Goal: Task Accomplishment & Management: Use online tool/utility

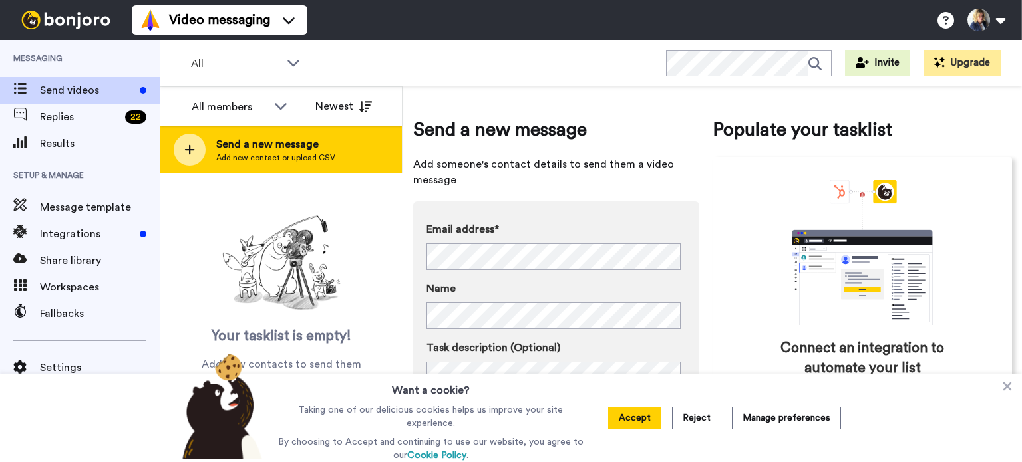
click at [184, 148] on icon at bounding box center [189, 150] width 11 height 12
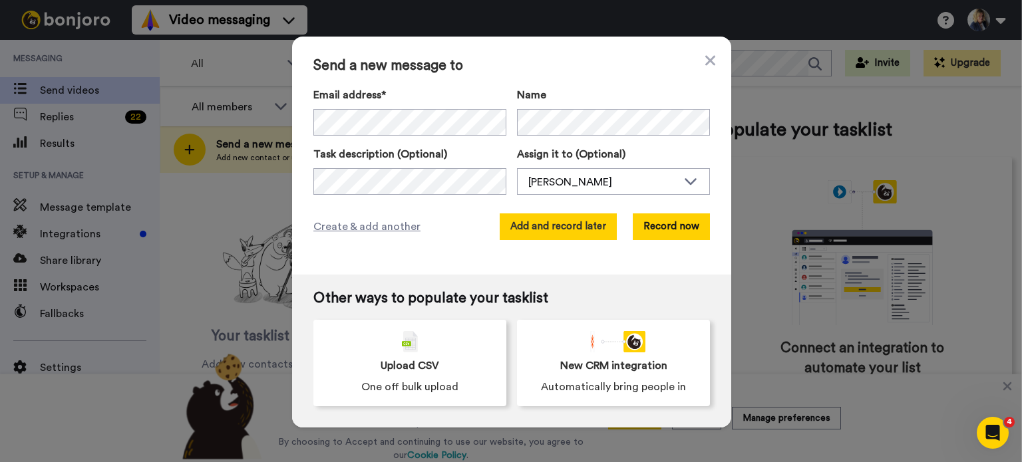
click at [571, 229] on button "Add and record later" at bounding box center [558, 227] width 117 height 27
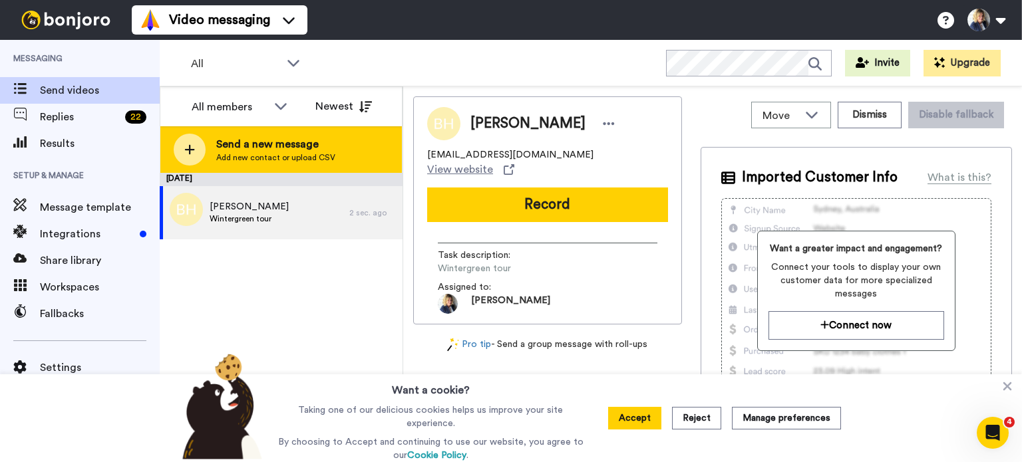
click at [192, 148] on icon at bounding box center [189, 150] width 11 height 12
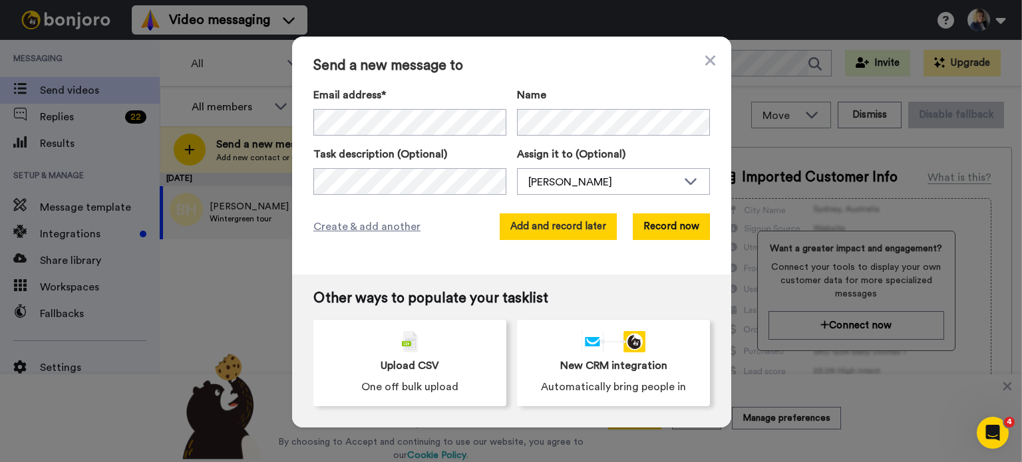
click at [563, 233] on button "Add and record later" at bounding box center [558, 227] width 117 height 27
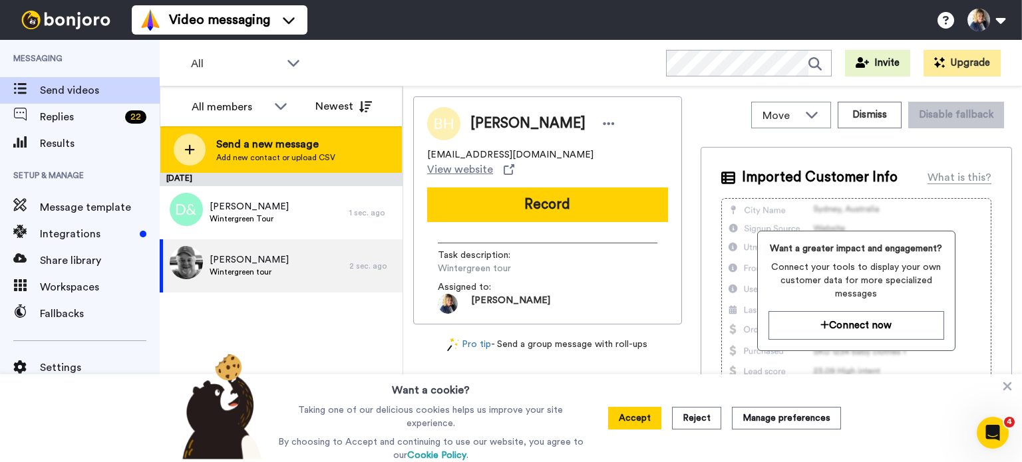
click at [192, 150] on icon at bounding box center [190, 150] width 10 height 10
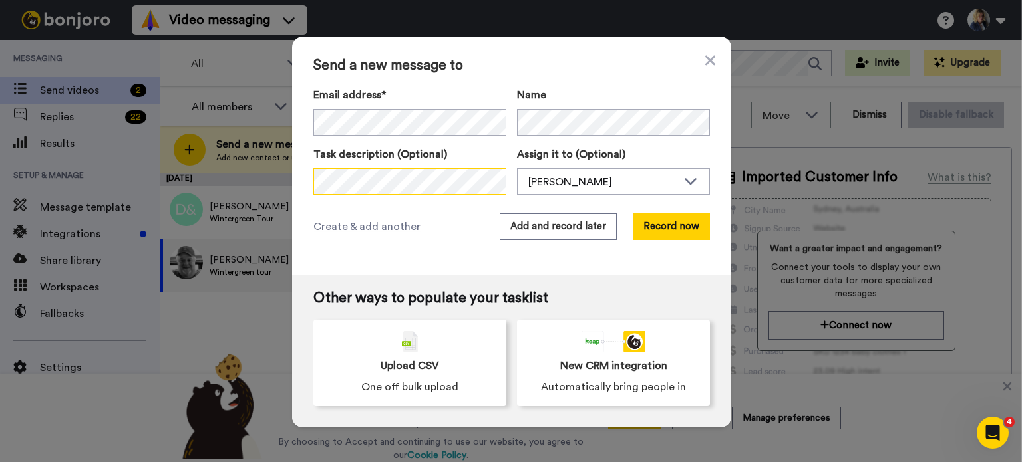
scroll to position [0, 146]
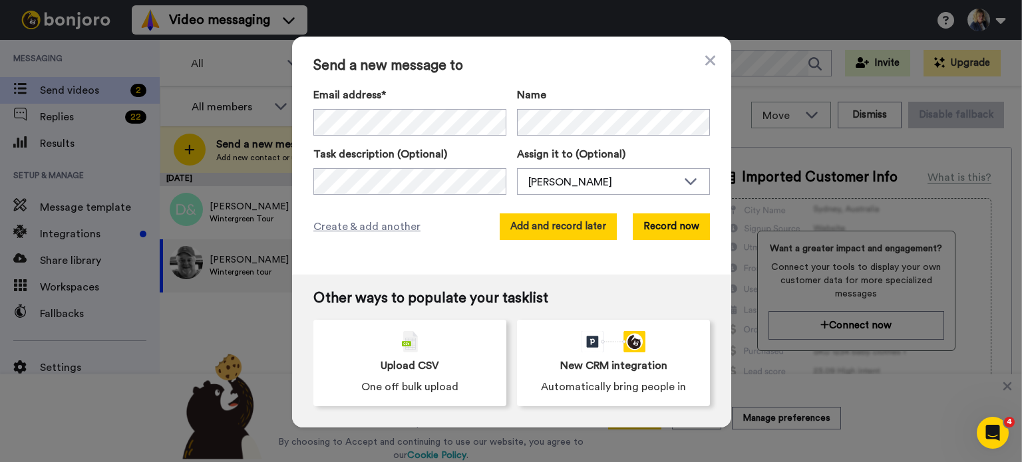
click at [545, 233] on button "Add and record later" at bounding box center [558, 227] width 117 height 27
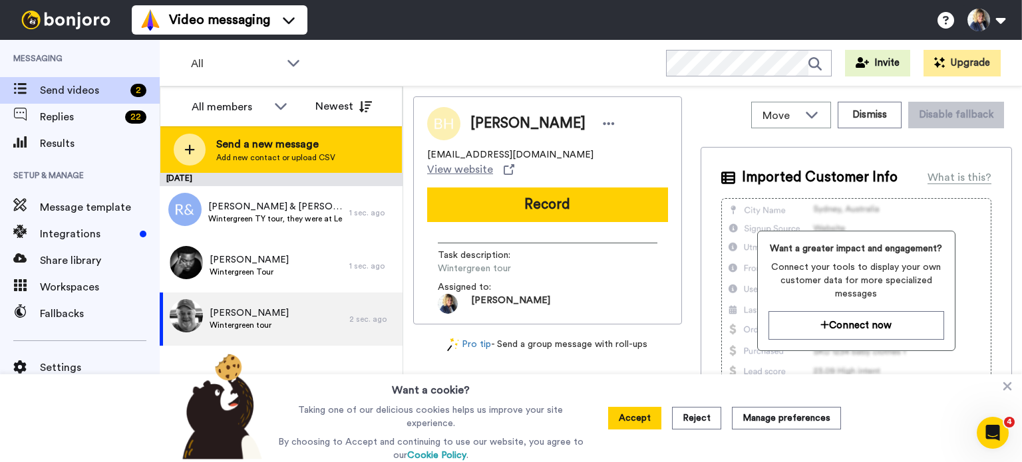
click at [200, 161] on div at bounding box center [190, 150] width 32 height 32
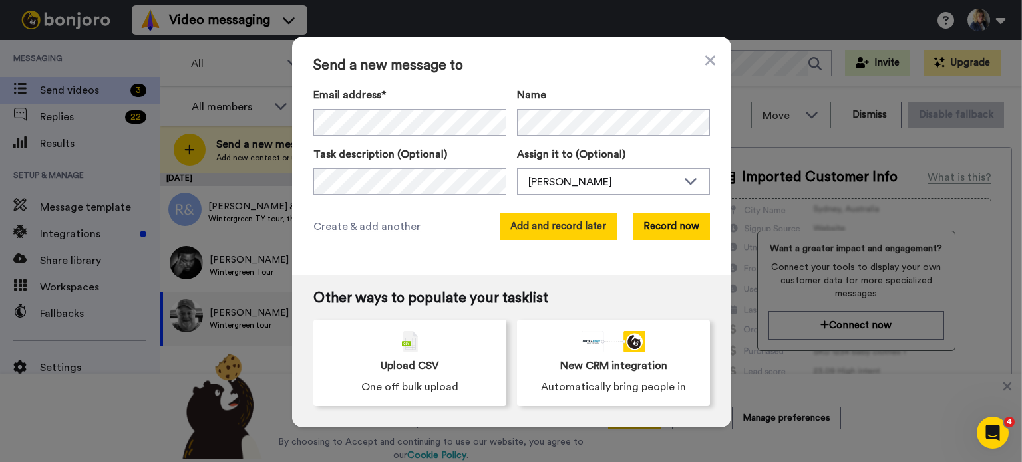
click at [547, 224] on button "Add and record later" at bounding box center [558, 227] width 117 height 27
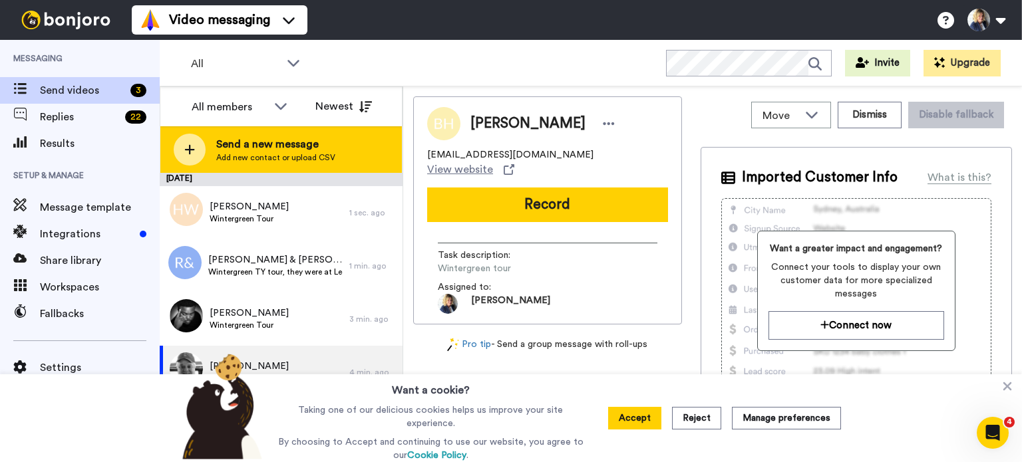
click at [205, 147] on div "Send a new message Add new contact or upload CSV" at bounding box center [280, 149] width 241 height 47
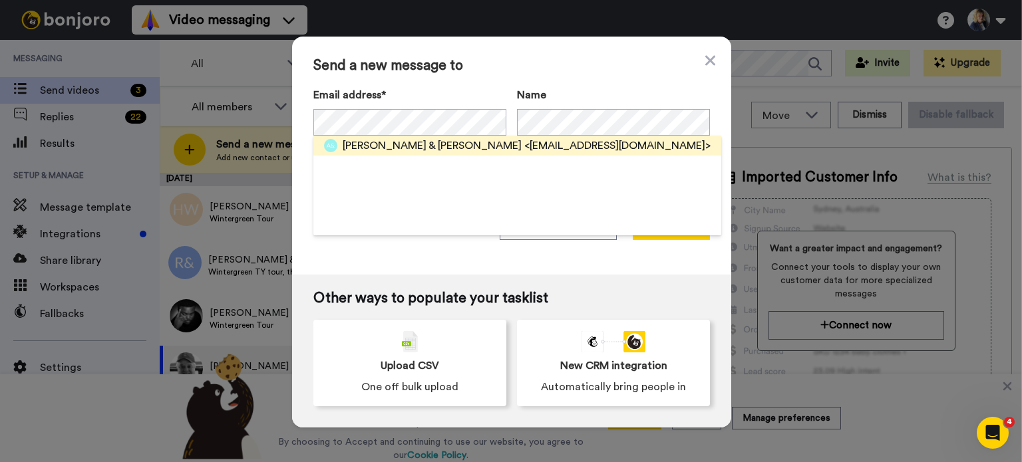
click at [428, 148] on span "Alastair & Nancy Vrabec" at bounding box center [432, 146] width 179 height 16
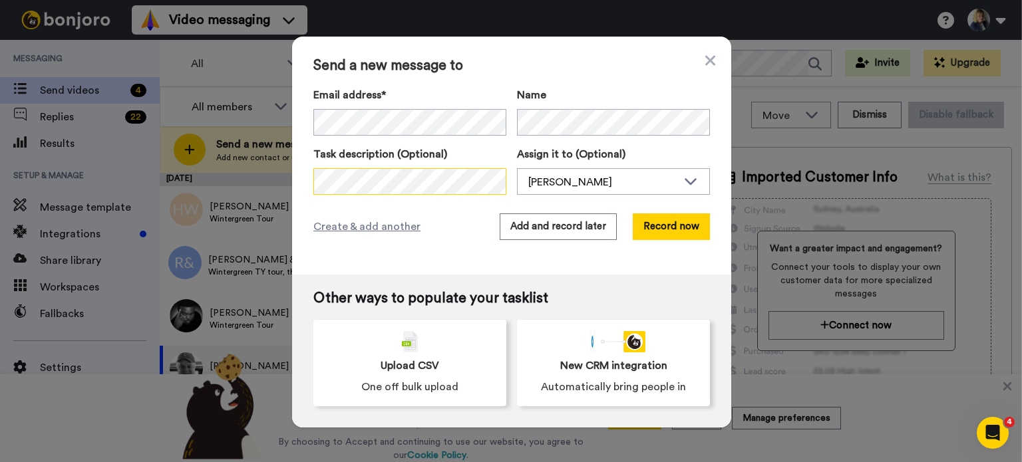
scroll to position [0, 104]
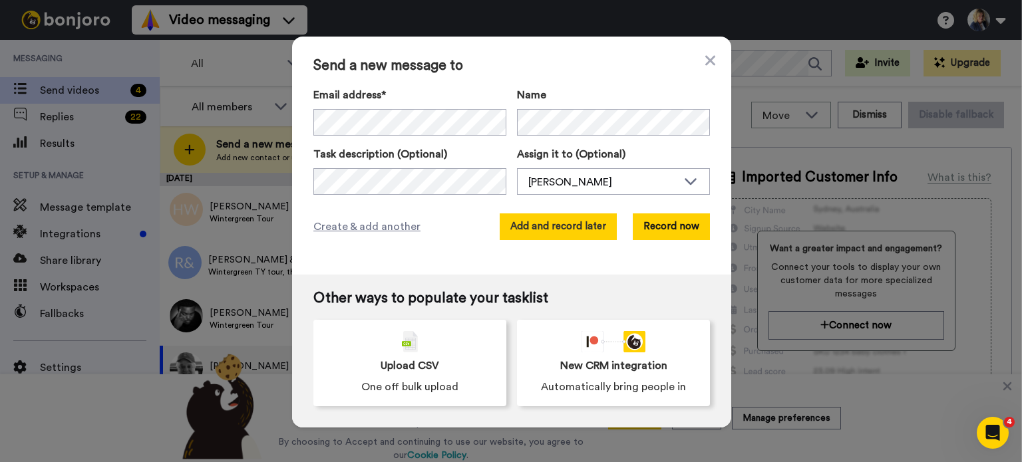
click at [541, 221] on button "Add and record later" at bounding box center [558, 227] width 117 height 27
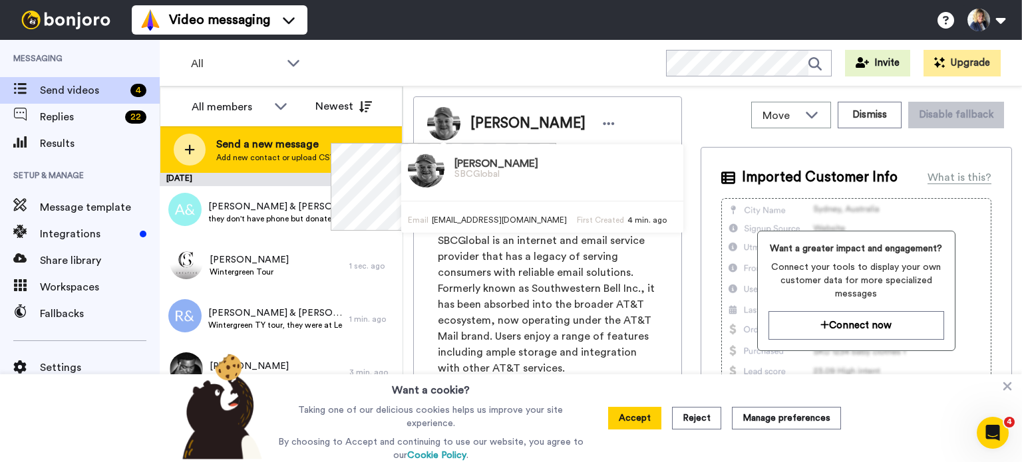
click at [190, 158] on div at bounding box center [190, 150] width 32 height 32
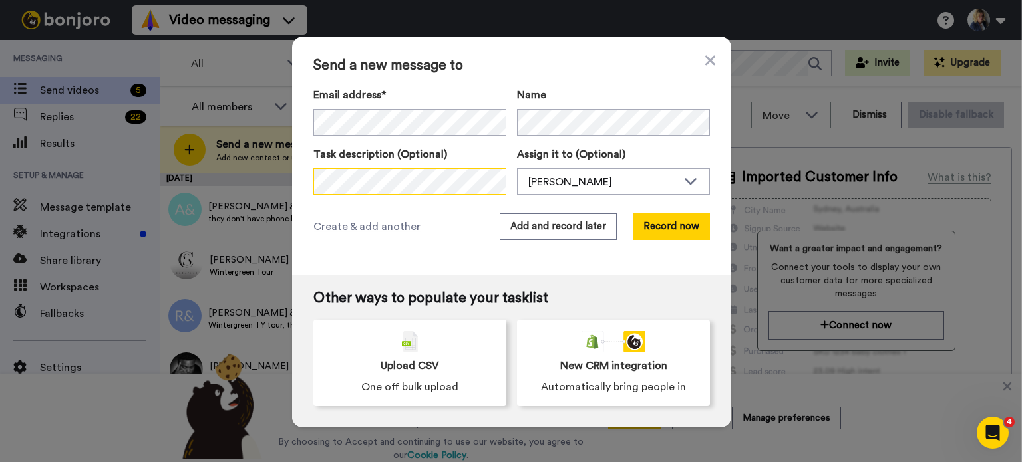
scroll to position [0, 152]
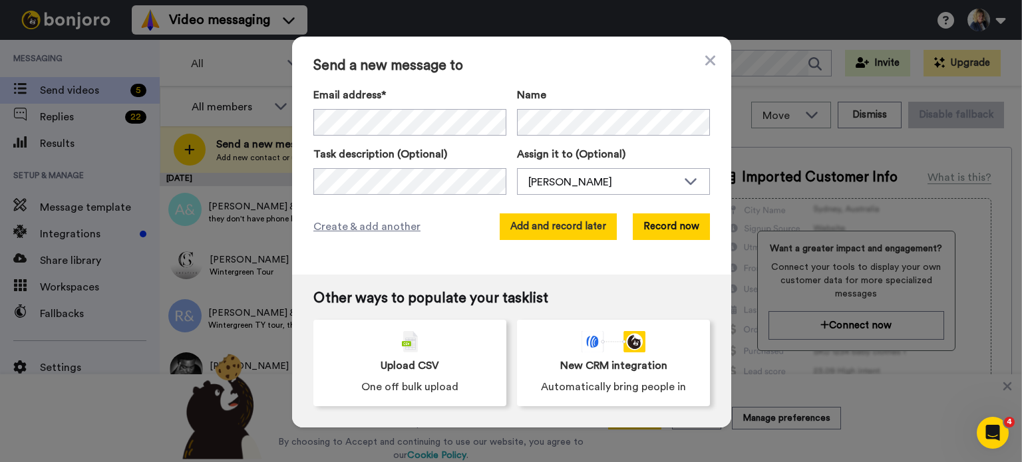
click at [558, 225] on button "Add and record later" at bounding box center [558, 227] width 117 height 27
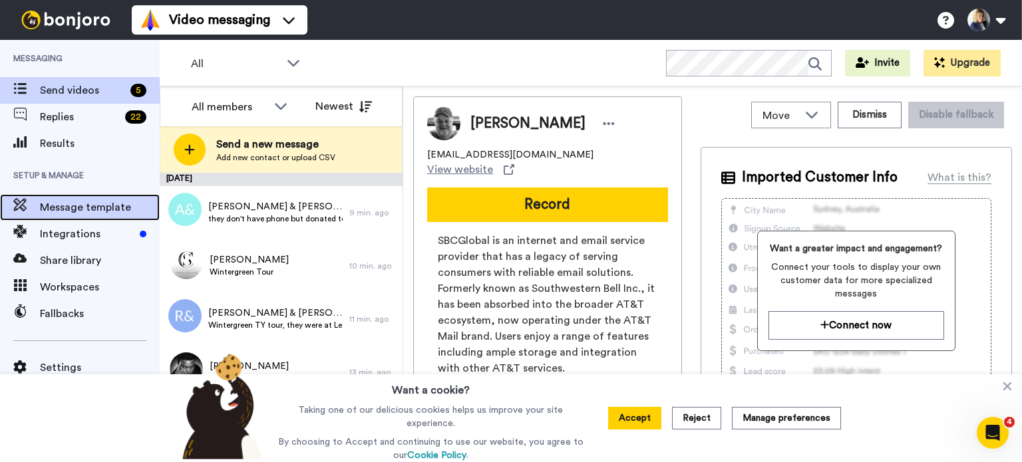
click at [82, 208] on span "Message template" at bounding box center [100, 208] width 120 height 16
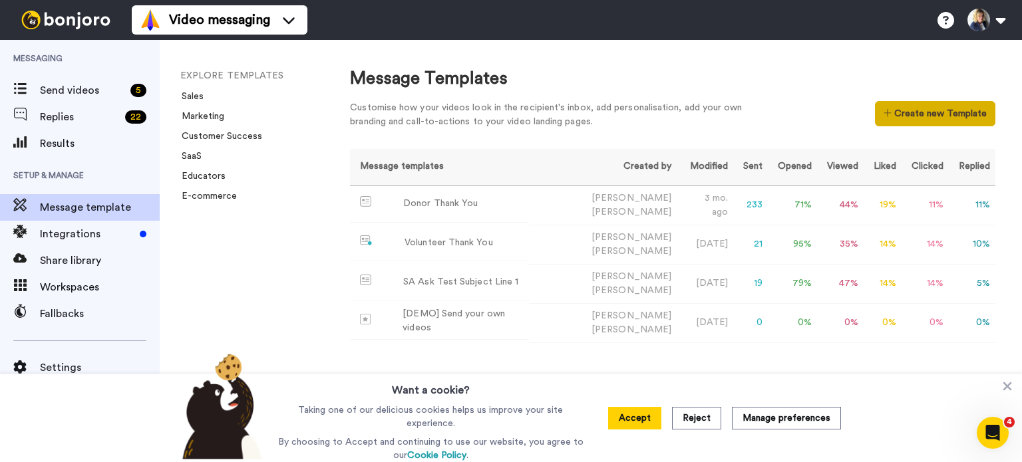
click at [901, 111] on button "Create new Template" at bounding box center [935, 113] width 120 height 25
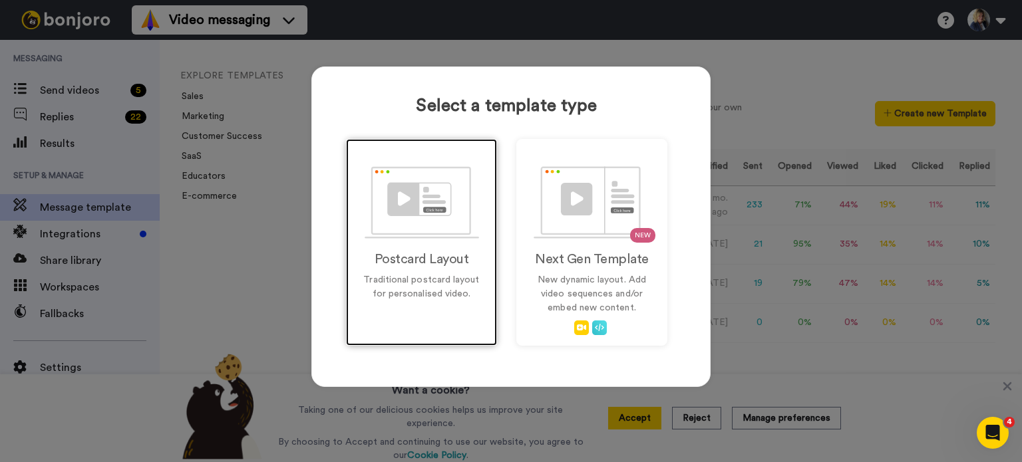
click at [448, 245] on div "Postcard Layout Traditional postcard layout for personalised video." at bounding box center [421, 242] width 151 height 207
click at [428, 202] on img at bounding box center [422, 202] width 114 height 73
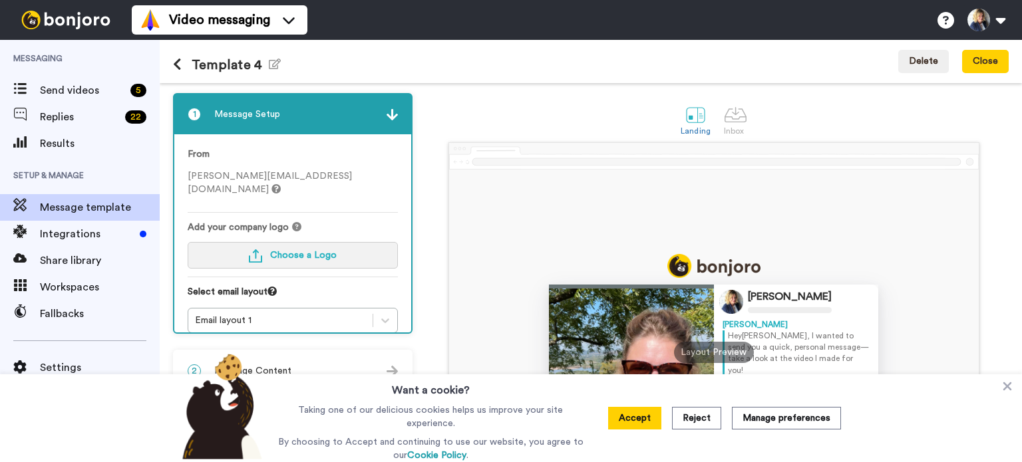
click at [275, 248] on button "Choose a Logo" at bounding box center [293, 255] width 210 height 27
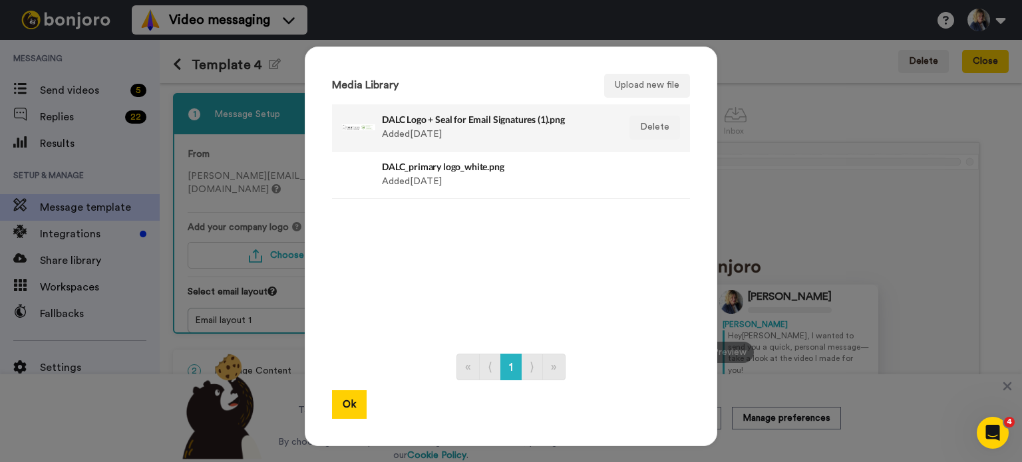
click at [436, 118] on h4 "DALC Logo + Seal for Email Signatures (1).png" at bounding box center [496, 119] width 229 height 10
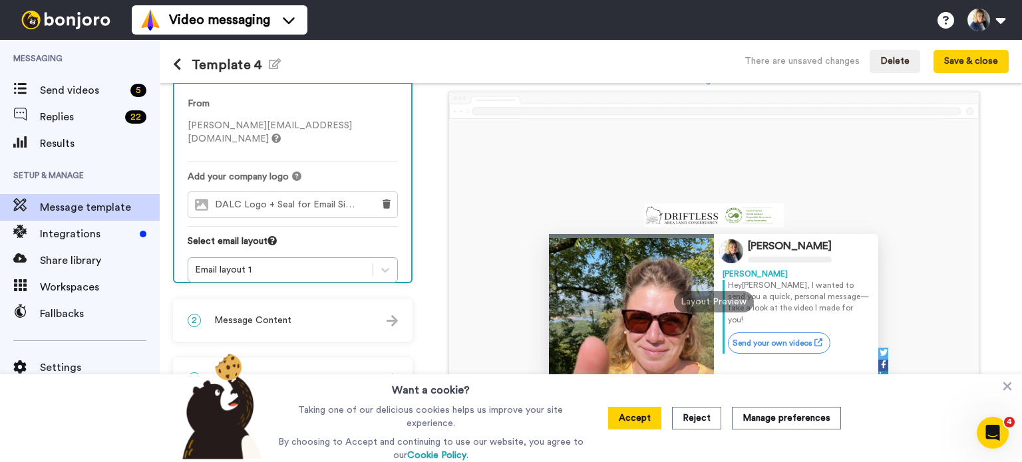
scroll to position [88, 0]
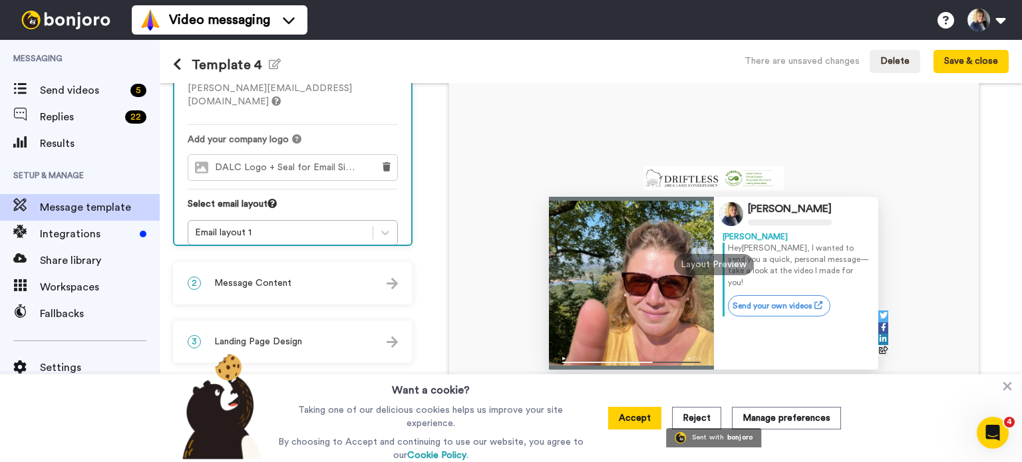
click at [392, 288] on img at bounding box center [391, 283] width 11 height 11
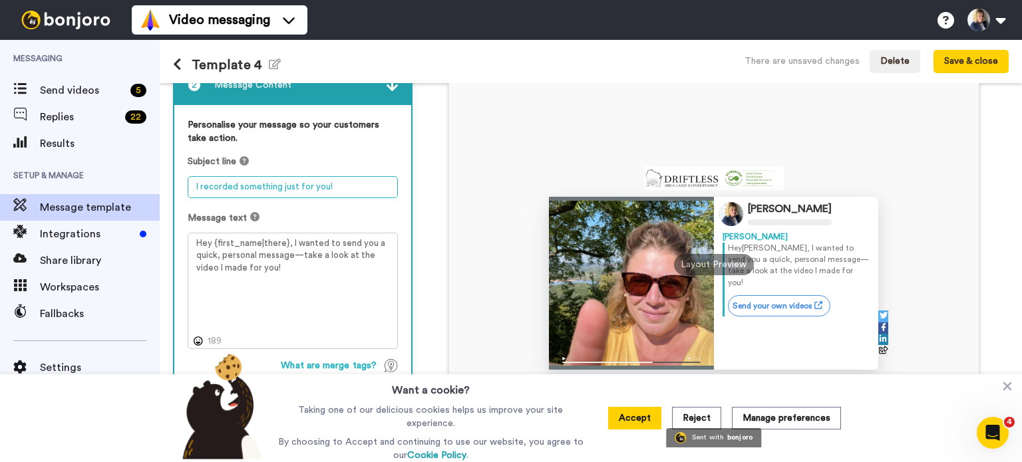
drag, startPoint x: 355, startPoint y: 189, endPoint x: 187, endPoint y: 191, distance: 168.3
click at [188, 191] on textarea "I recorded something just for you!" at bounding box center [293, 187] width 210 height 22
type textarea "V"
type textarea "W"
type textarea "Wintergreen Video"
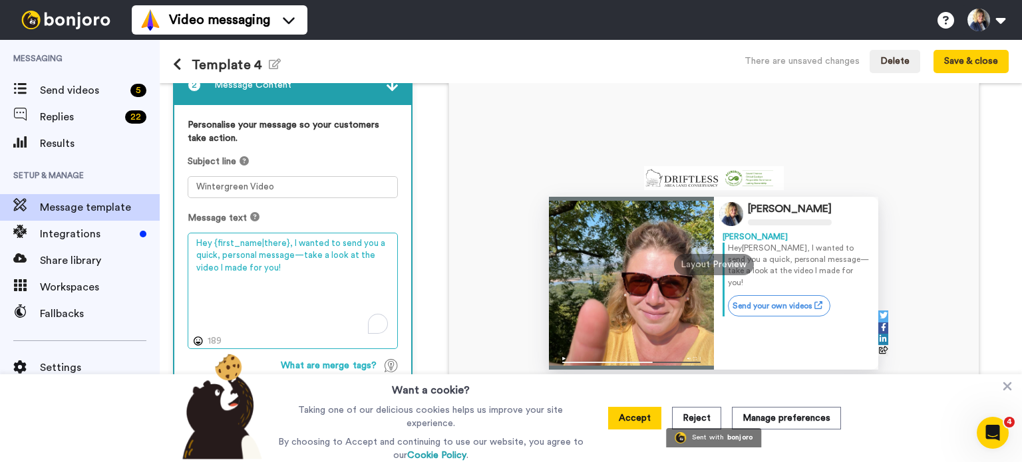
click at [299, 255] on textarea "Hey {first_name|there}, I wanted to send you a quick, personal message—take a l…" at bounding box center [293, 291] width 210 height 117
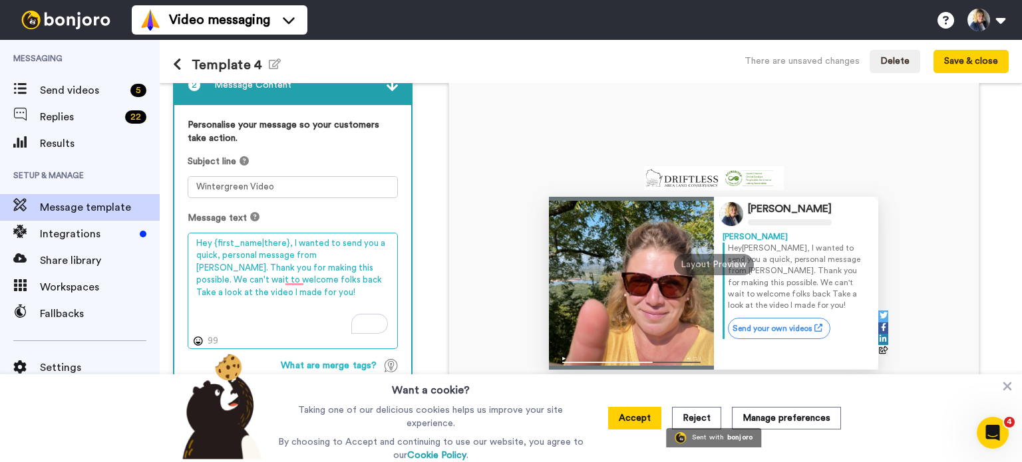
click at [327, 265] on textarea "Hey {first_name|there}, I wanted to send you a quick, personal message from Win…" at bounding box center [293, 291] width 210 height 117
click at [298, 294] on textarea "Hey {first_name|there}, I wanted to send you a quick, personal message from Win…" at bounding box center [293, 291] width 210 height 117
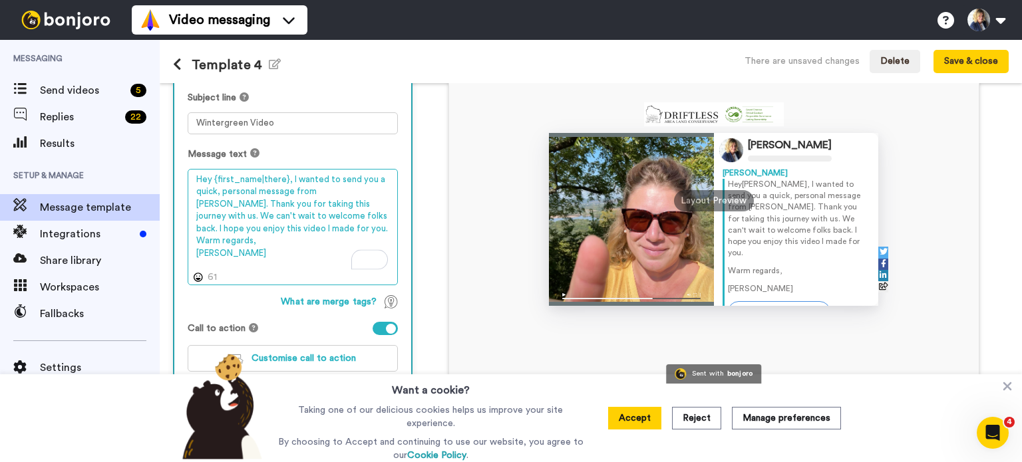
scroll to position [152, 0]
type textarea "Hey {first_name|there}, I wanted to send you a quick, personal message from [PE…"
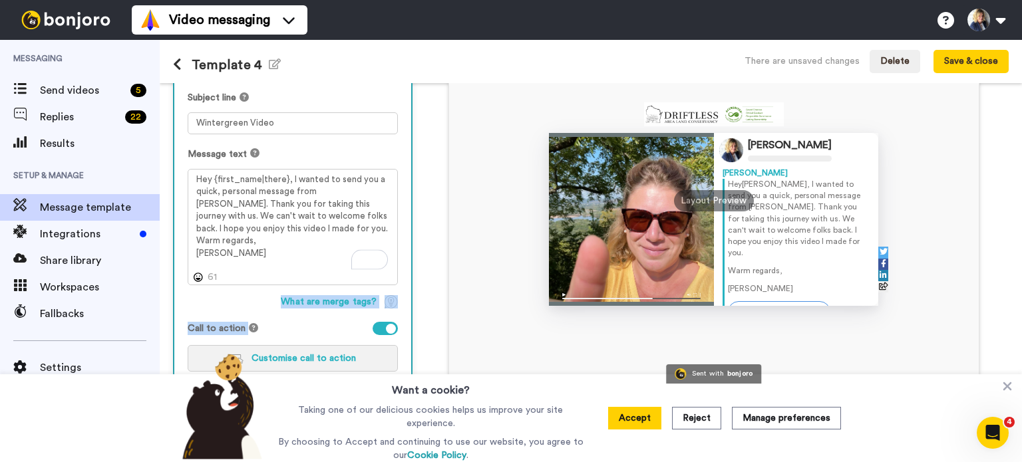
drag, startPoint x: 208, startPoint y: 292, endPoint x: 305, endPoint y: 357, distance: 117.5
click at [305, 357] on div "Personalise your message so your customers take action. Subject line Wintergree…" at bounding box center [292, 218] width 237 height 354
click at [305, 357] on span "Customise call to action" at bounding box center [303, 358] width 104 height 9
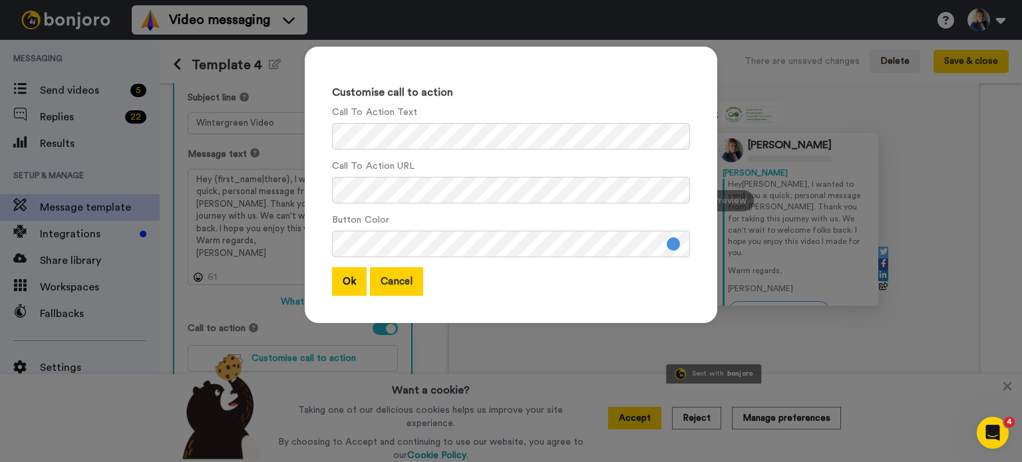
click at [394, 283] on button "Cancel" at bounding box center [396, 281] width 53 height 29
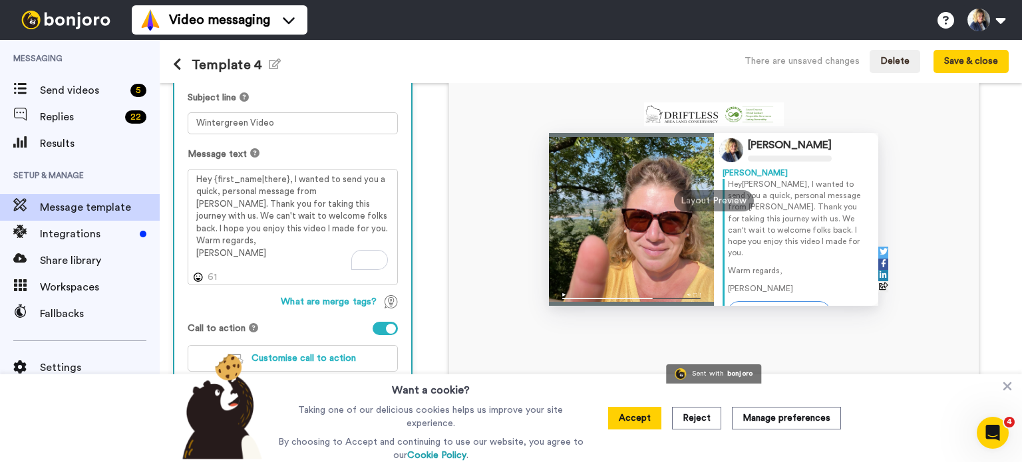
click at [382, 327] on div at bounding box center [385, 328] width 25 height 13
click at [617, 233] on div at bounding box center [631, 219] width 165 height 173
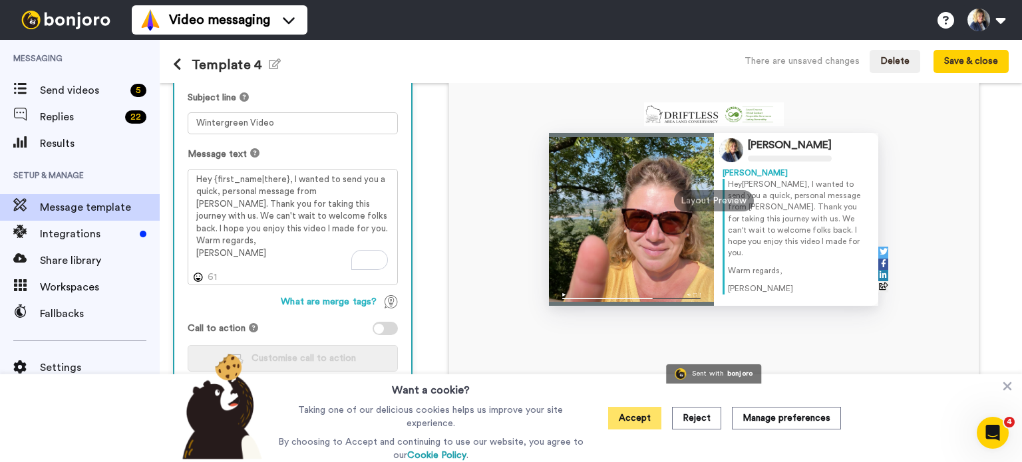
click at [622, 421] on button "Accept" at bounding box center [634, 418] width 53 height 23
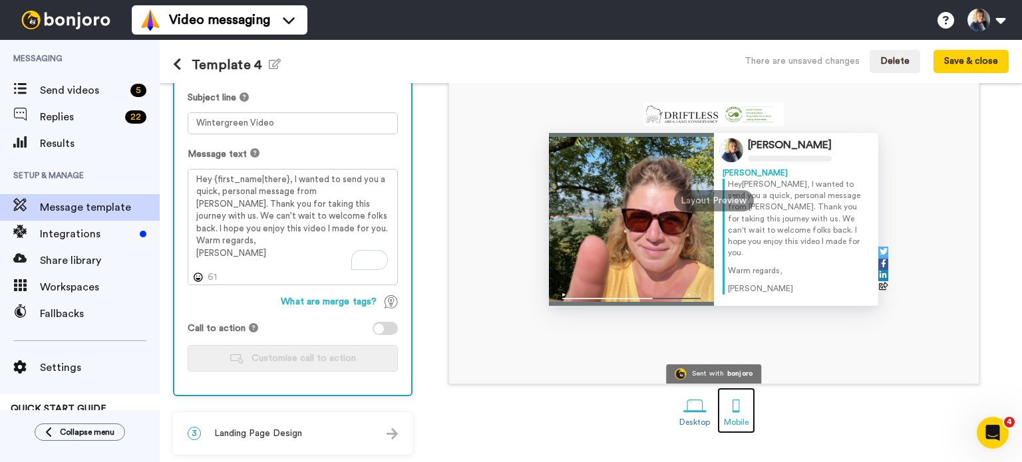
click at [733, 406] on div at bounding box center [735, 405] width 23 height 23
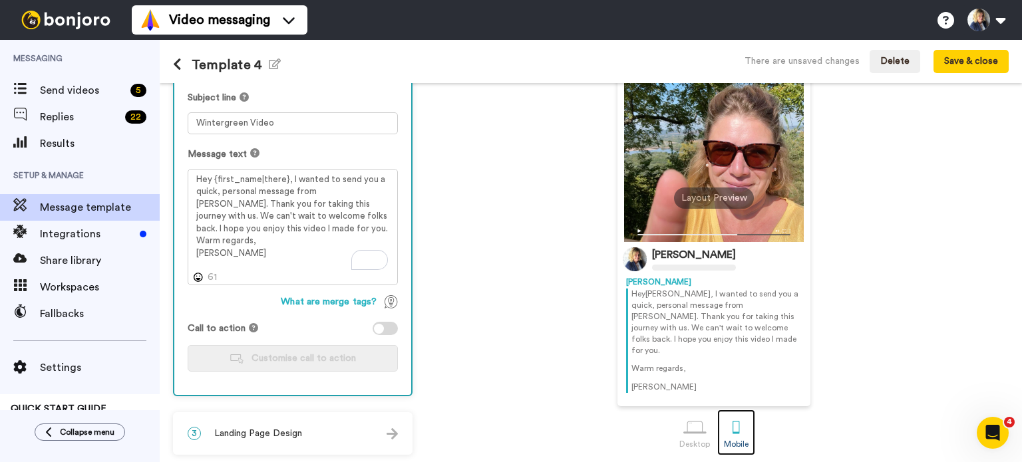
scroll to position [152, 0]
click at [390, 433] on img at bounding box center [391, 433] width 11 height 11
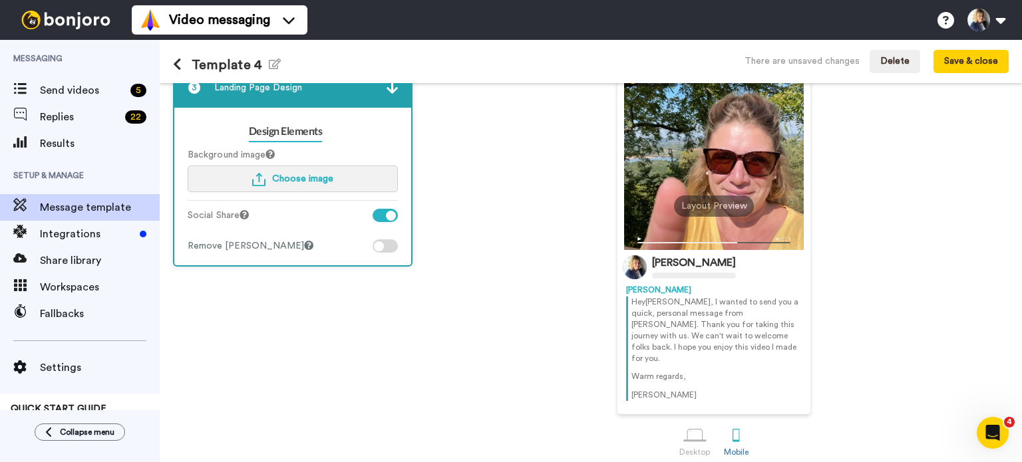
click at [317, 178] on span "Choose image" at bounding box center [302, 178] width 61 height 9
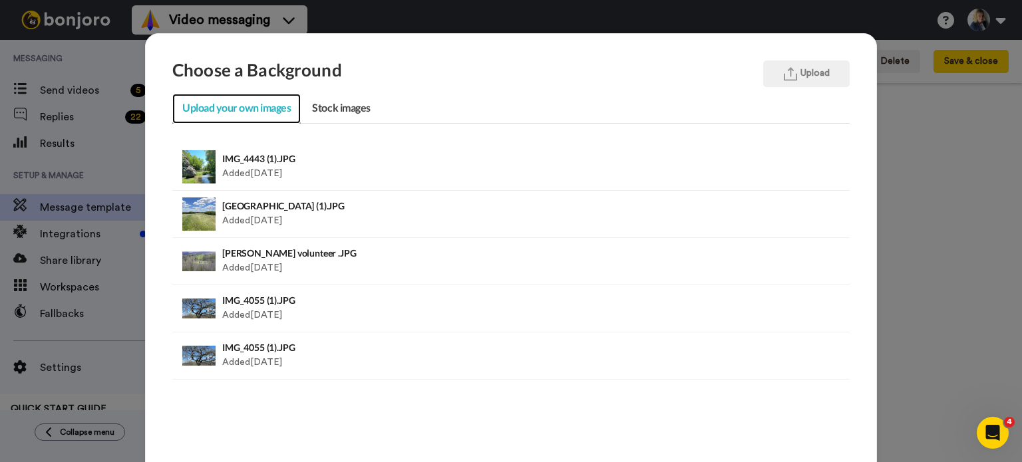
click at [253, 109] on link "Upload your own images" at bounding box center [236, 109] width 128 height 30
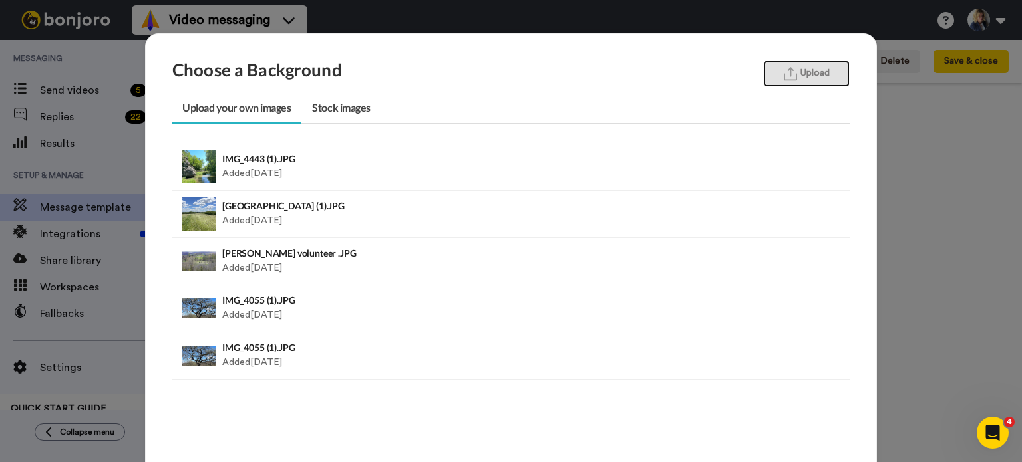
click at [784, 76] on img "button" at bounding box center [790, 74] width 13 height 14
click at [810, 80] on button "Upload" at bounding box center [806, 74] width 86 height 27
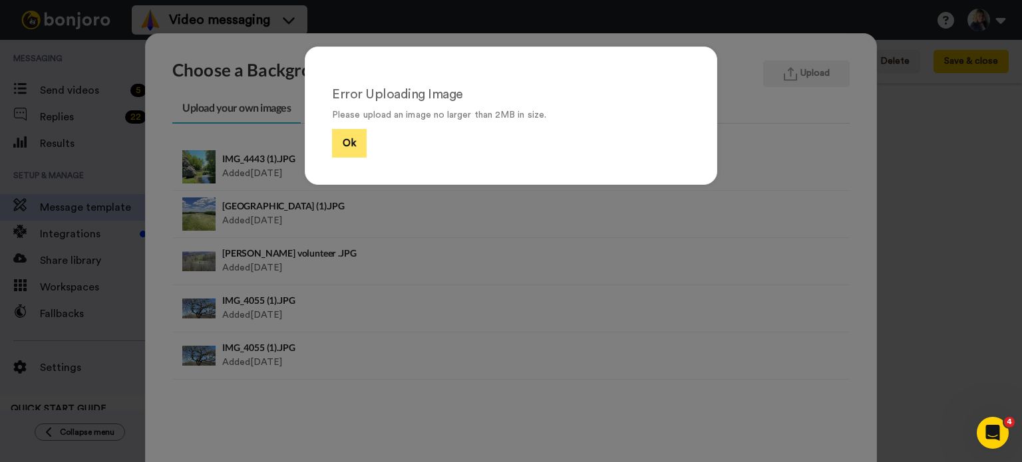
click at [332, 139] on button "Ok" at bounding box center [349, 143] width 35 height 29
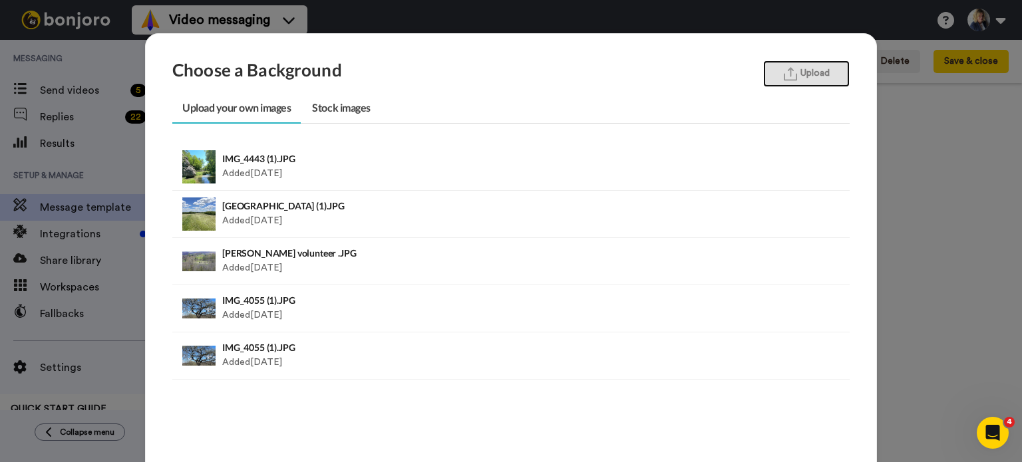
click at [784, 80] on img "button" at bounding box center [790, 74] width 13 height 14
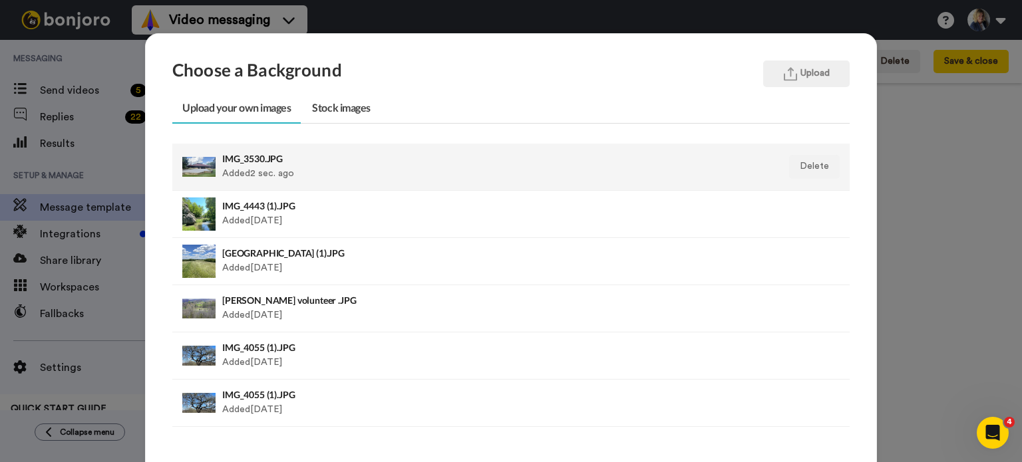
click at [262, 164] on div "IMG_3530.JPG Added 2 sec. ago" at bounding box center [445, 166] width 447 height 33
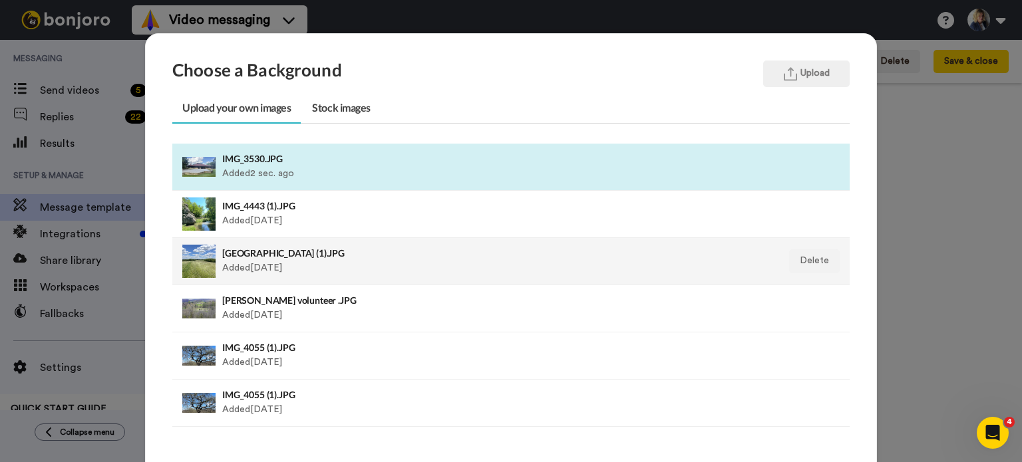
scroll to position [166, 0]
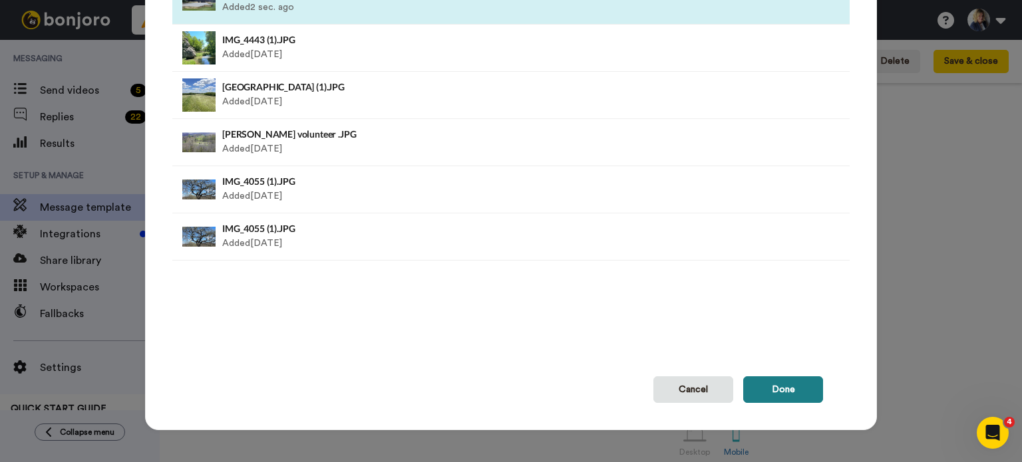
click at [793, 391] on button "Done" at bounding box center [783, 389] width 80 height 27
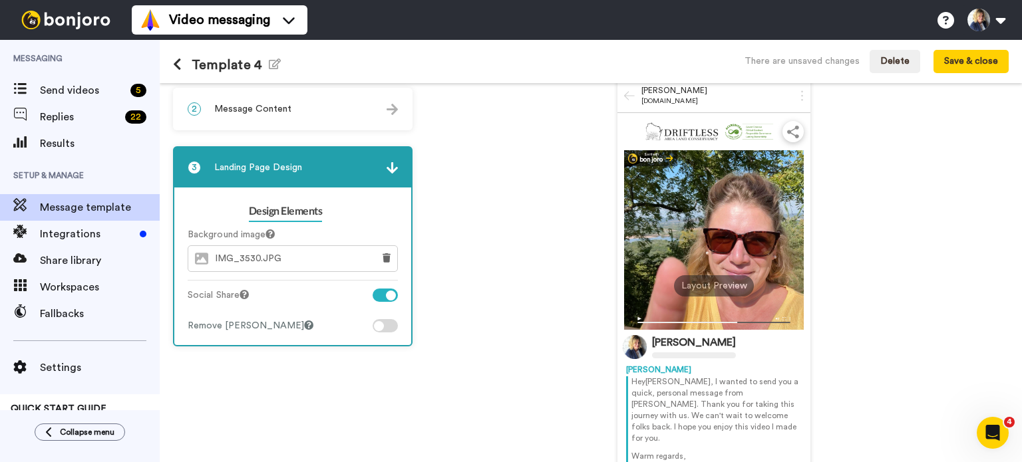
scroll to position [19, 0]
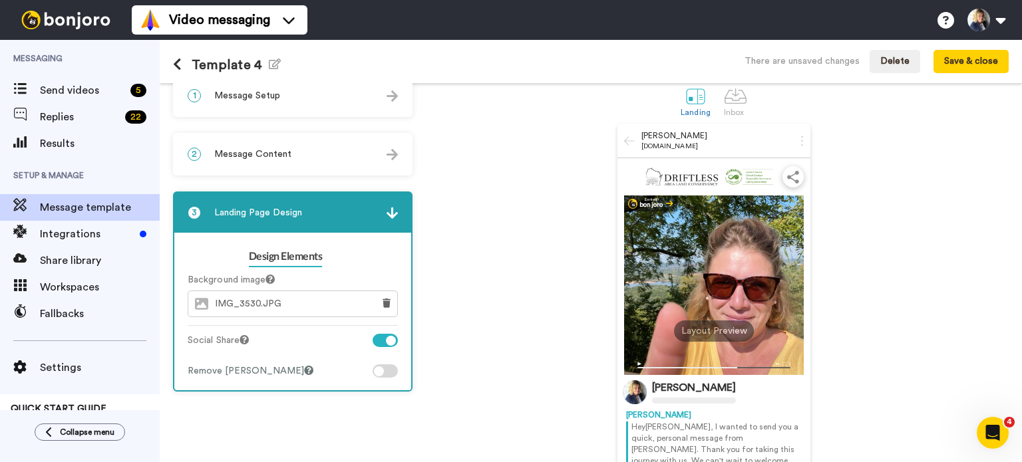
click at [391, 369] on div at bounding box center [385, 371] width 25 height 13
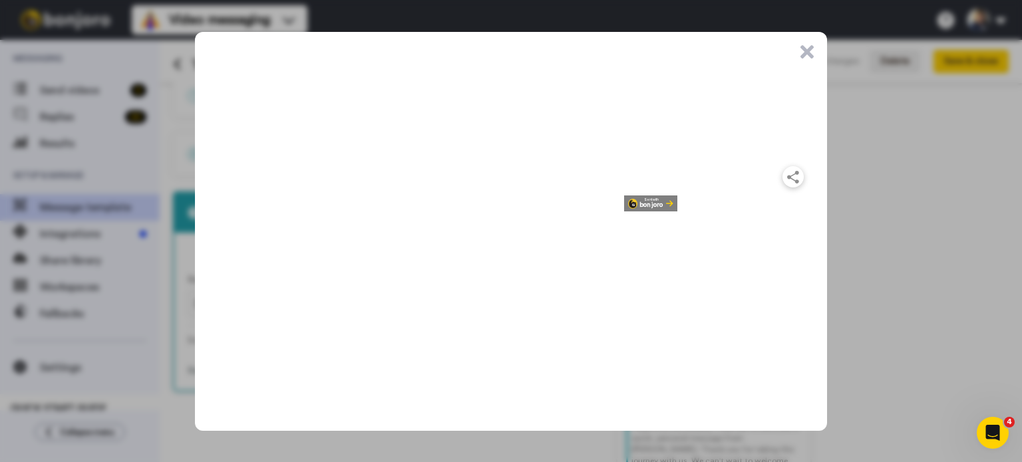
click at [804, 52] on button ".cls-1{stroke-width:0px;}" at bounding box center [806, 51] width 13 height 13
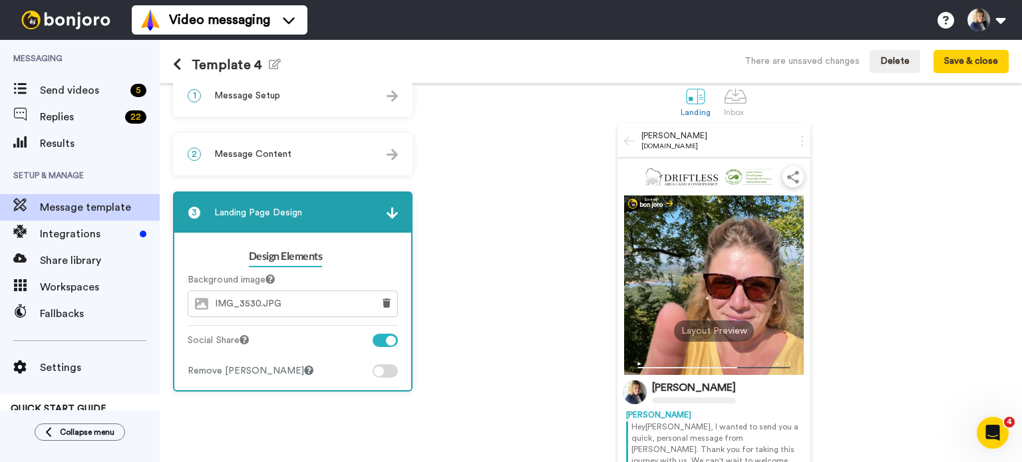
click at [394, 372] on div at bounding box center [385, 371] width 25 height 13
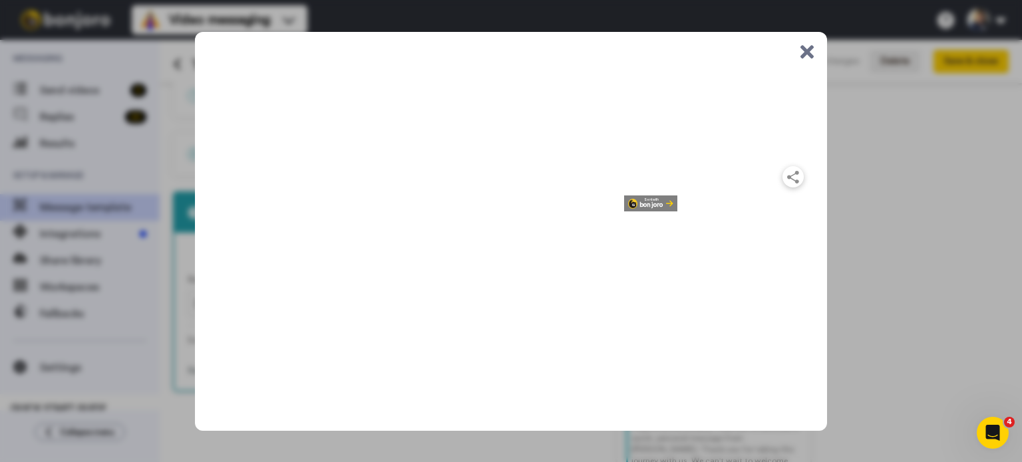
click at [810, 59] on div ".cls-1{stroke-width:0px;}" at bounding box center [806, 53] width 13 height 17
click at [810, 54] on button ".cls-1{stroke-width:0px;}" at bounding box center [806, 51] width 13 height 13
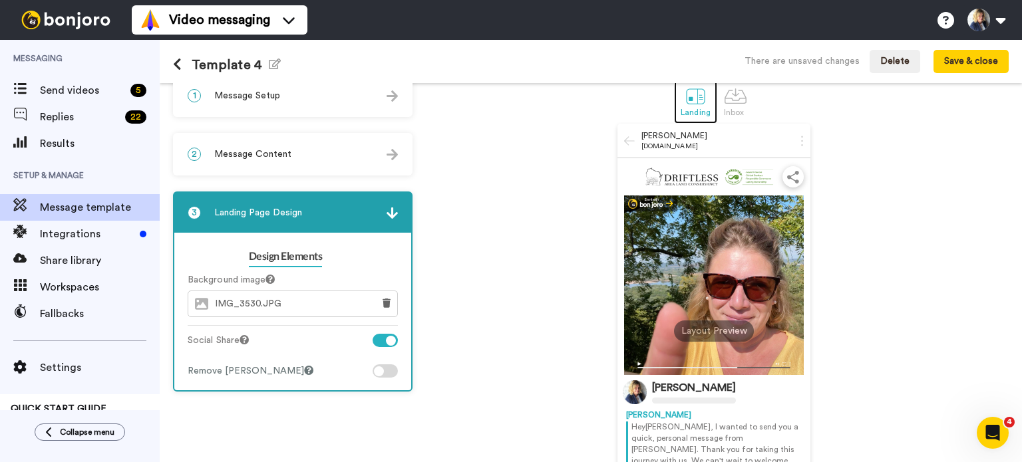
click at [688, 101] on div at bounding box center [695, 95] width 23 height 23
click at [732, 101] on div at bounding box center [735, 95] width 23 height 23
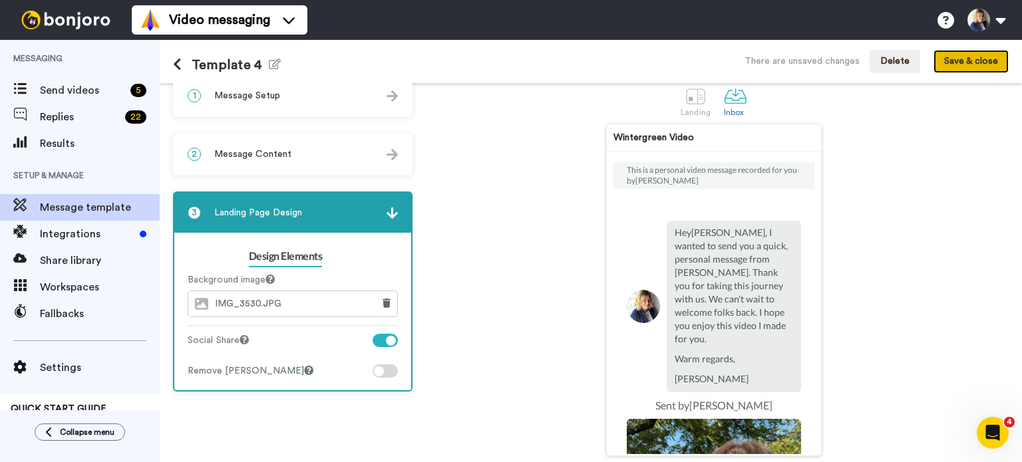
click at [951, 62] on button "Save & close" at bounding box center [970, 62] width 75 height 24
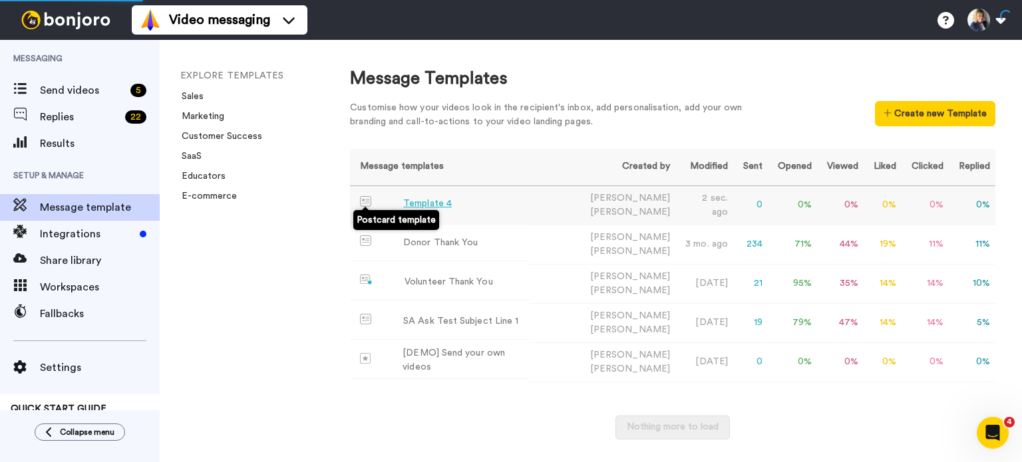
click at [364, 202] on img at bounding box center [365, 201] width 11 height 11
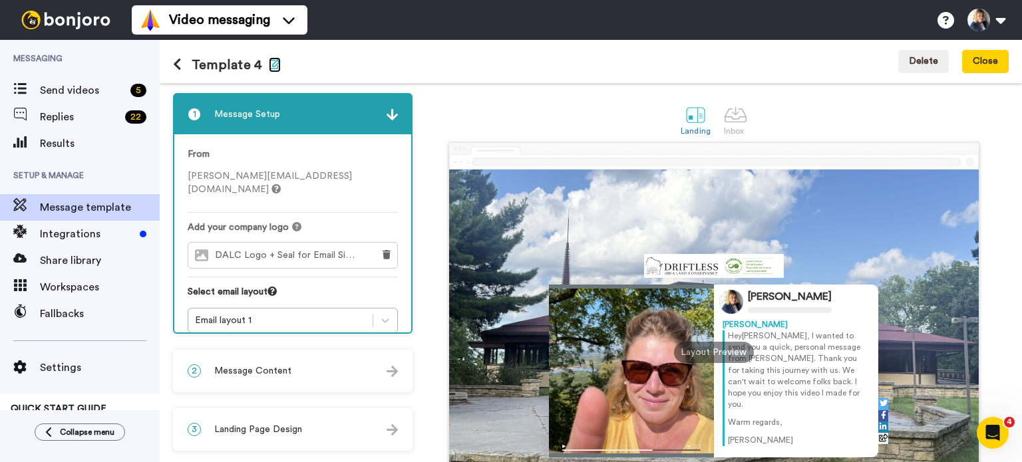
click at [269, 60] on icon "button" at bounding box center [275, 64] width 12 height 11
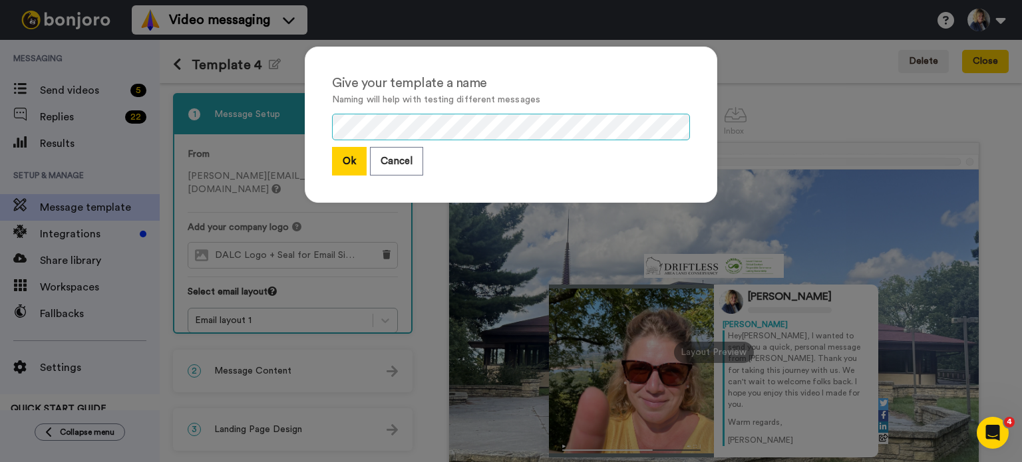
click at [257, 112] on div "Give your template a name Naming will help with testing different messages Ok C…" at bounding box center [511, 231] width 1022 height 462
click at [338, 162] on button "Ok" at bounding box center [349, 161] width 35 height 29
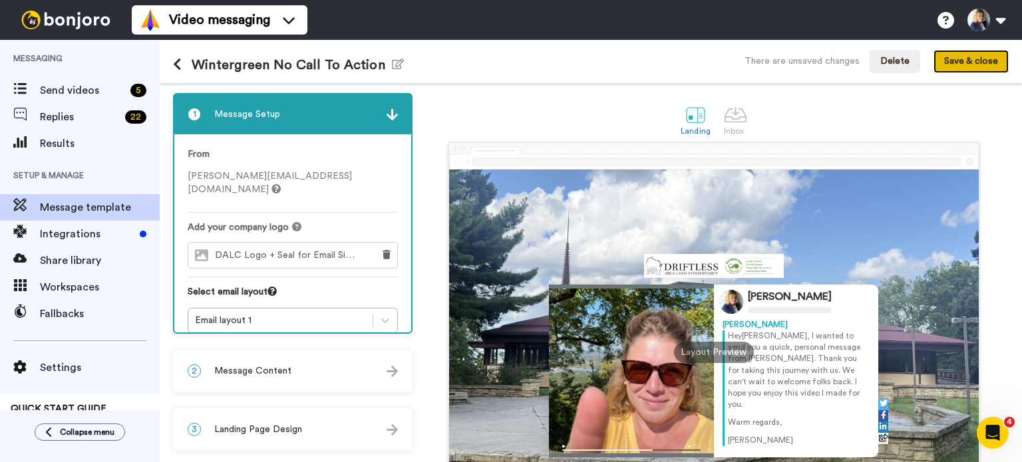
click at [946, 61] on button "Save & close" at bounding box center [970, 62] width 75 height 24
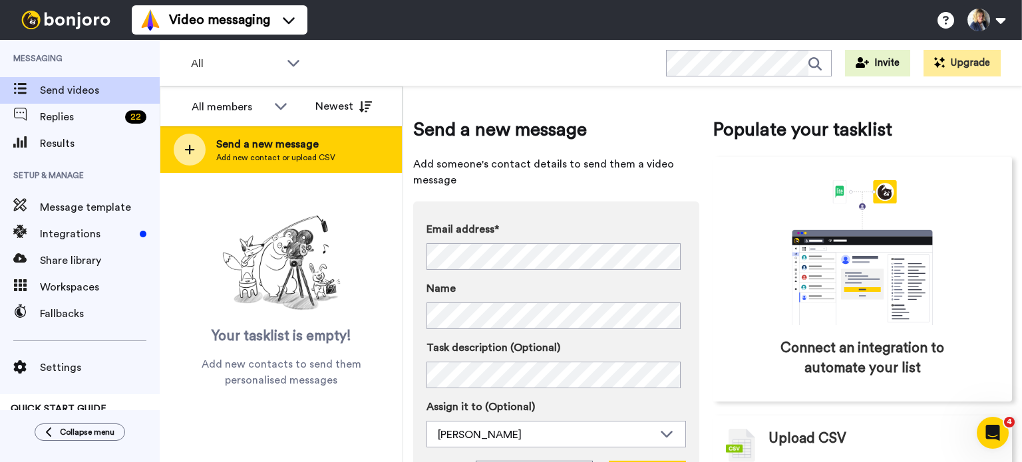
click at [188, 146] on icon at bounding box center [189, 150] width 11 height 12
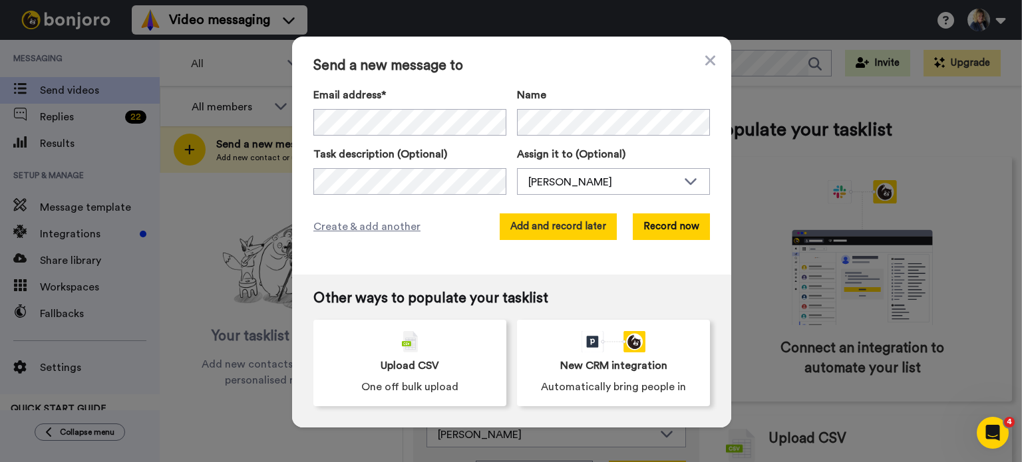
click at [559, 228] on button "Add and record later" at bounding box center [558, 227] width 117 height 27
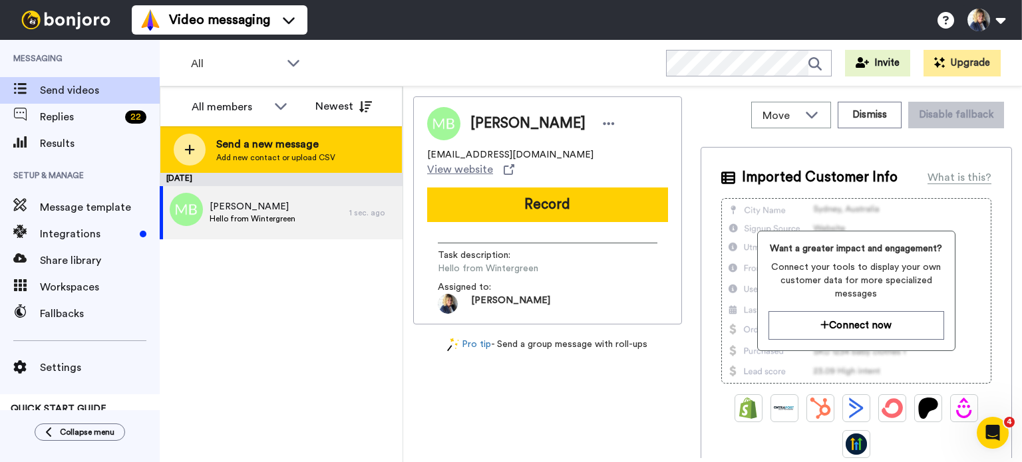
click at [193, 144] on icon at bounding box center [189, 150] width 11 height 12
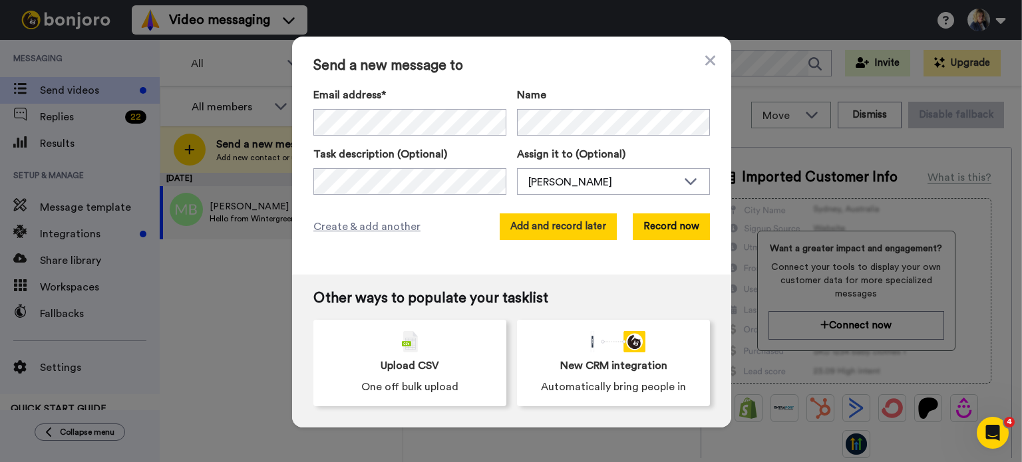
click at [572, 225] on button "Add and record later" at bounding box center [558, 227] width 117 height 27
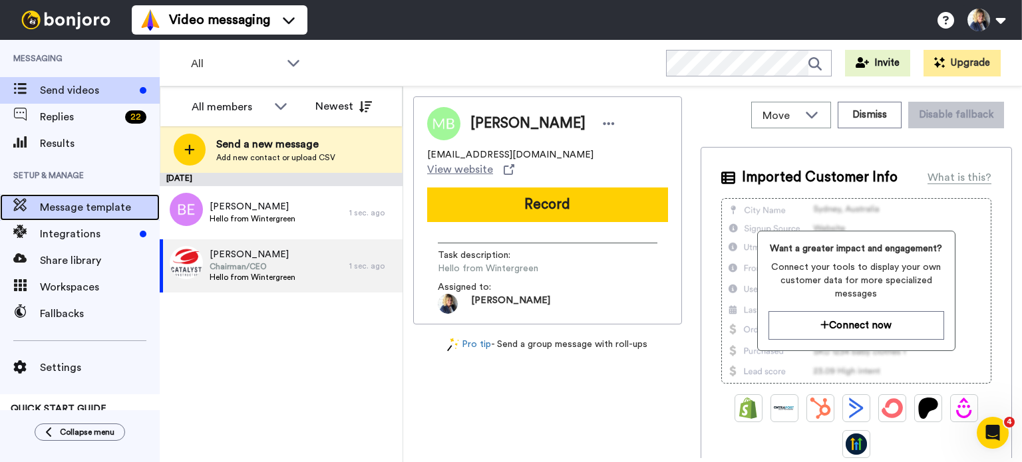
click at [88, 209] on span "Message template" at bounding box center [100, 208] width 120 height 16
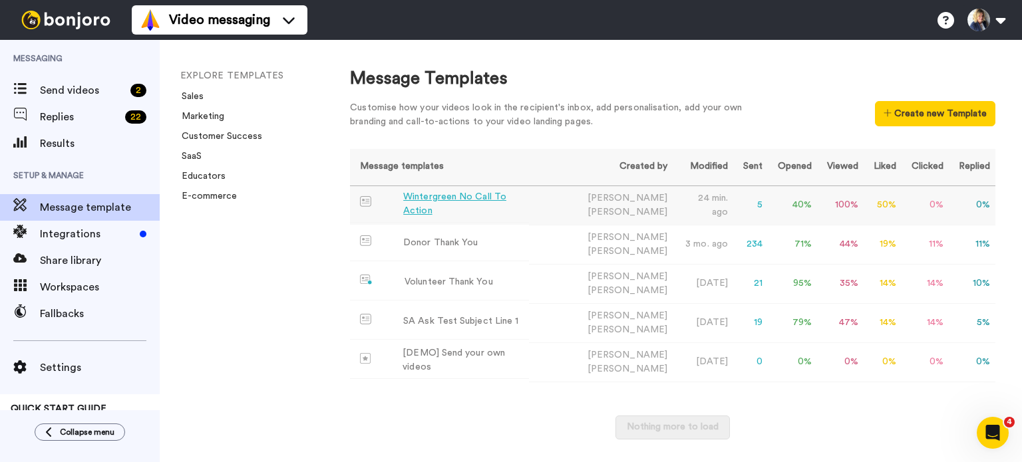
click at [492, 206] on div "Wintergreen No Call To Action" at bounding box center [463, 204] width 120 height 28
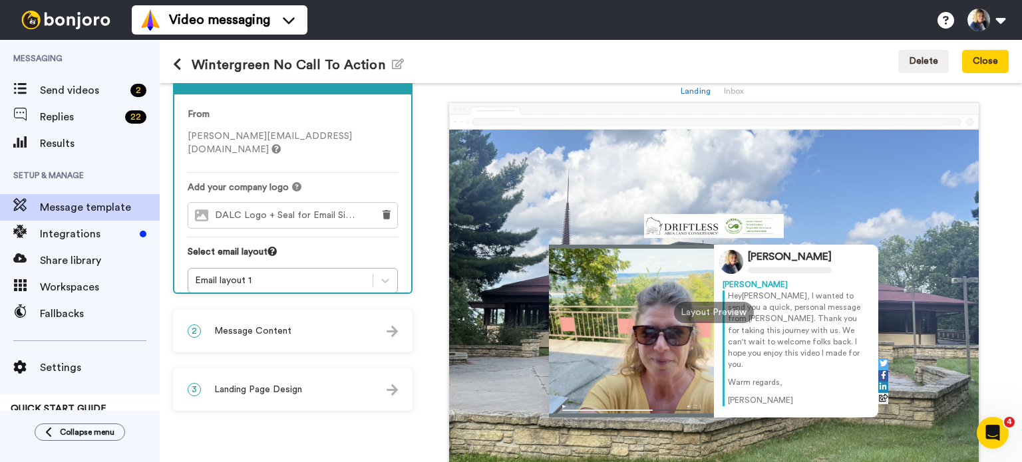
scroll to position [40, 0]
click at [284, 330] on span "Message Content" at bounding box center [252, 331] width 77 height 13
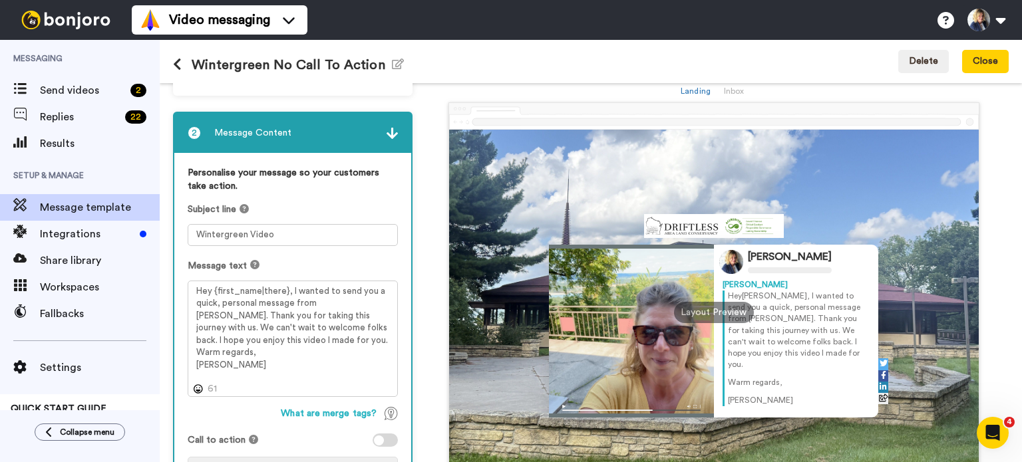
scroll to position [152, 0]
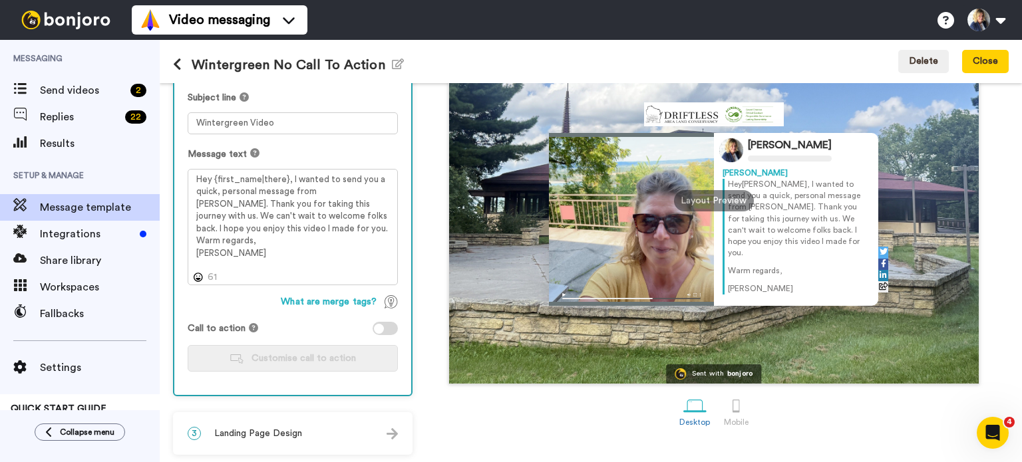
click at [392, 323] on div at bounding box center [385, 328] width 25 height 13
click at [319, 358] on span "Customise call to action" at bounding box center [303, 358] width 104 height 9
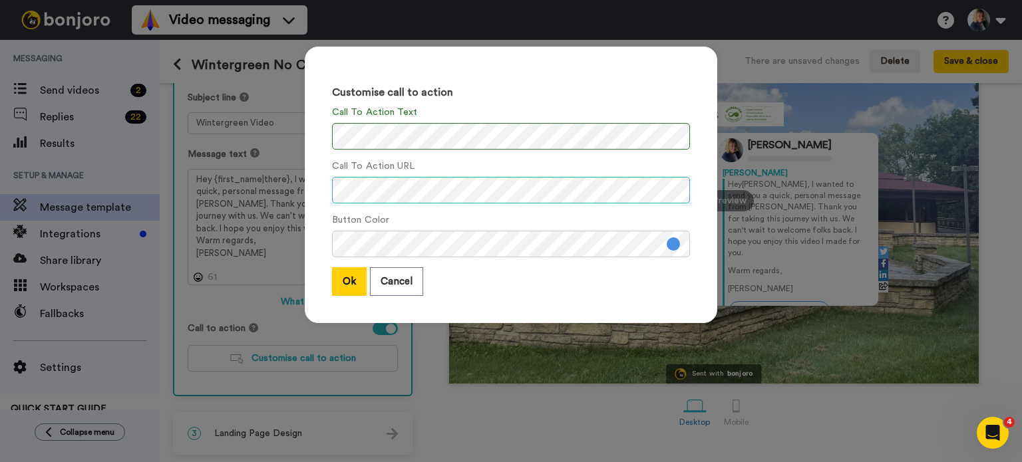
click at [265, 195] on div "Customise call to action Call To Action Text Call To Action URL Button Color Ok…" at bounding box center [511, 231] width 1022 height 462
click at [341, 276] on button "Ok" at bounding box center [349, 281] width 35 height 29
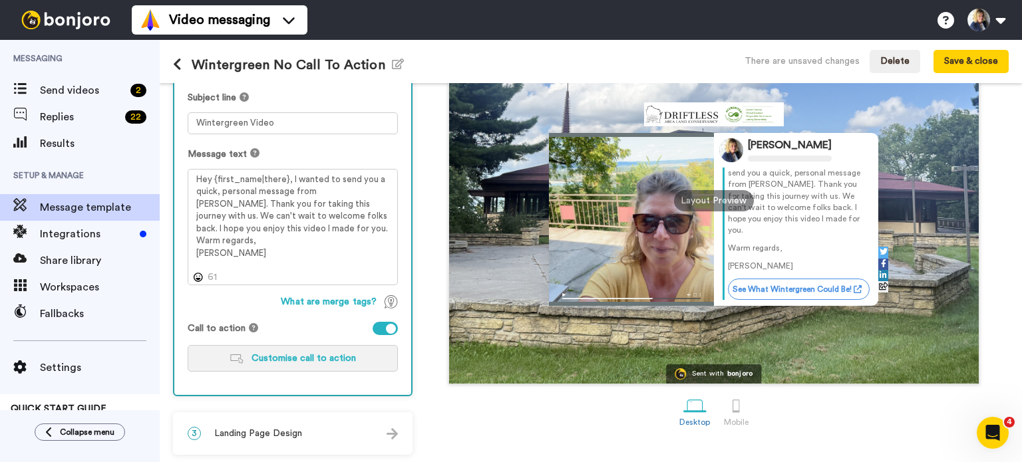
scroll to position [19, 0]
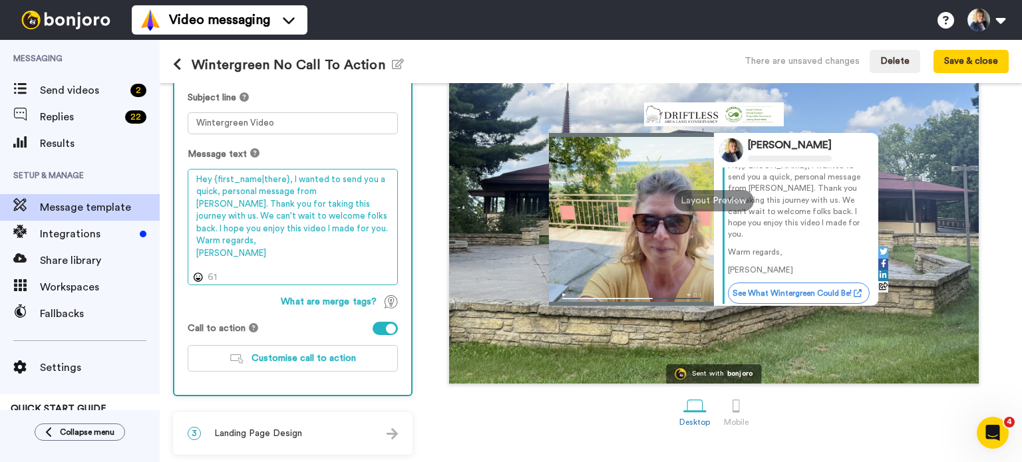
click at [287, 175] on textarea "Hey {first_name|there}, I wanted to send you a quick, personal message from [PE…" at bounding box center [293, 227] width 210 height 117
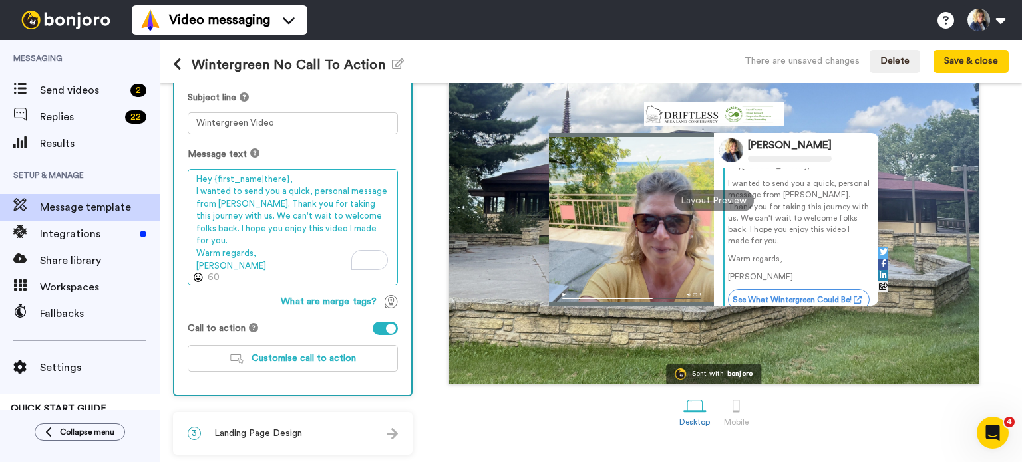
click at [263, 220] on textarea "Hey {first_name|there}, I wanted to send you a quick, personal message from [PE…" at bounding box center [293, 227] width 210 height 117
type textarea "Hey {first_name|there}, I wanted to send you a quick, personal message from [PE…"
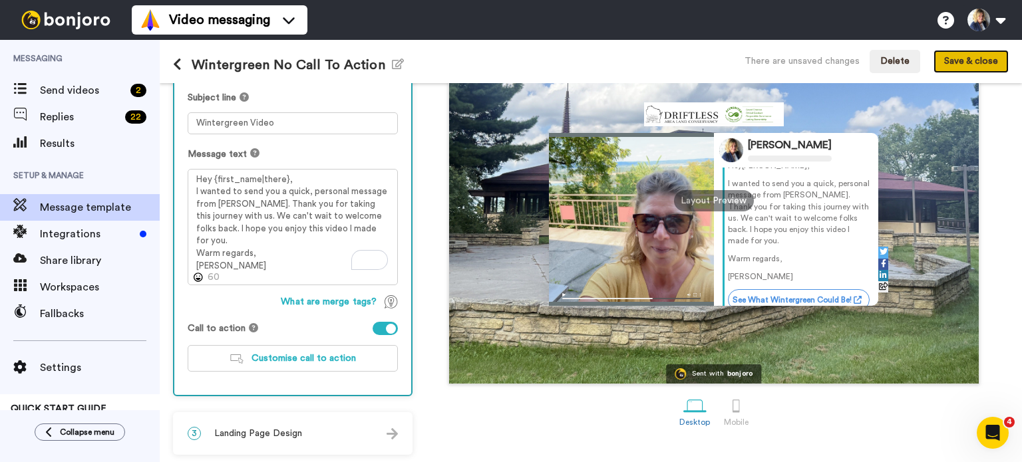
click at [959, 69] on button "Save & close" at bounding box center [970, 62] width 75 height 24
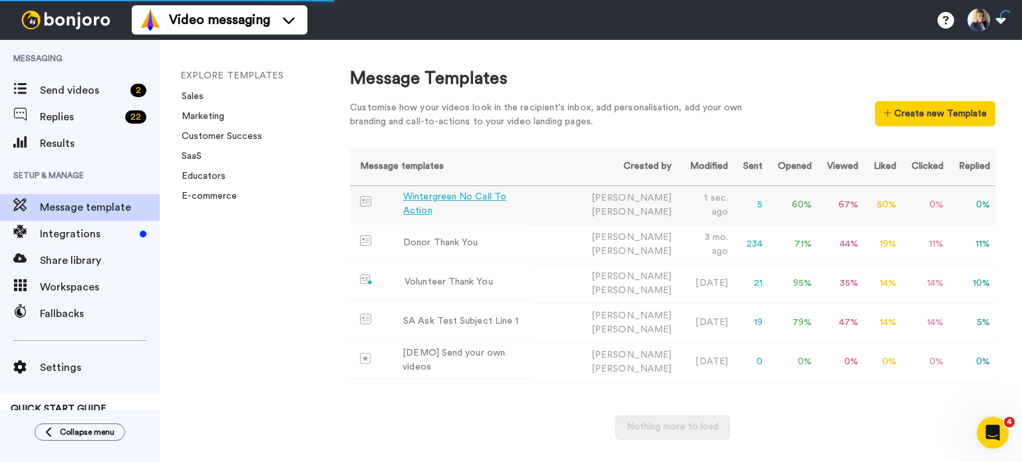
click at [503, 207] on div "Wintergreen No Call To Action" at bounding box center [464, 204] width 122 height 28
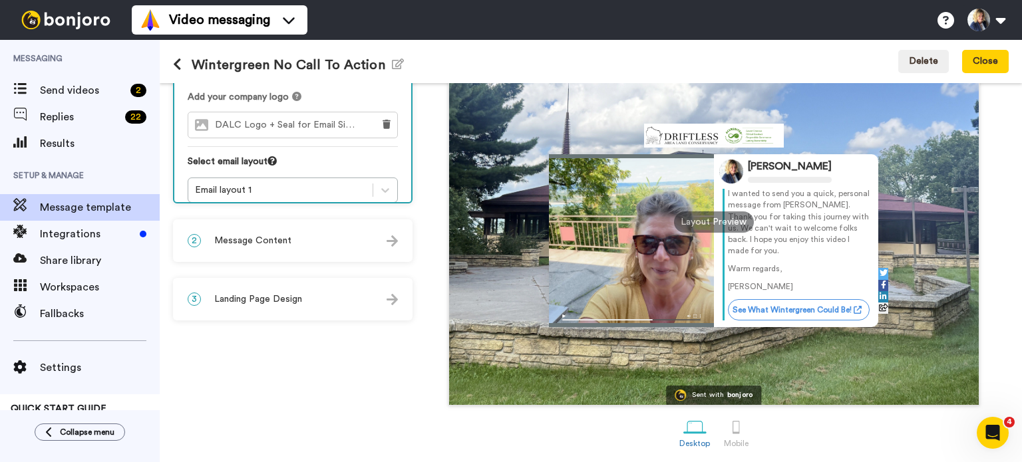
scroll to position [41, 0]
click at [774, 311] on link "See What Wintergreen Could Be!" at bounding box center [799, 309] width 142 height 21
click at [804, 300] on link "See What Wintergreen Could Be!" at bounding box center [799, 309] width 142 height 21
click at [986, 66] on button "Close" at bounding box center [985, 62] width 47 height 24
